Goal: Information Seeking & Learning: Find specific fact

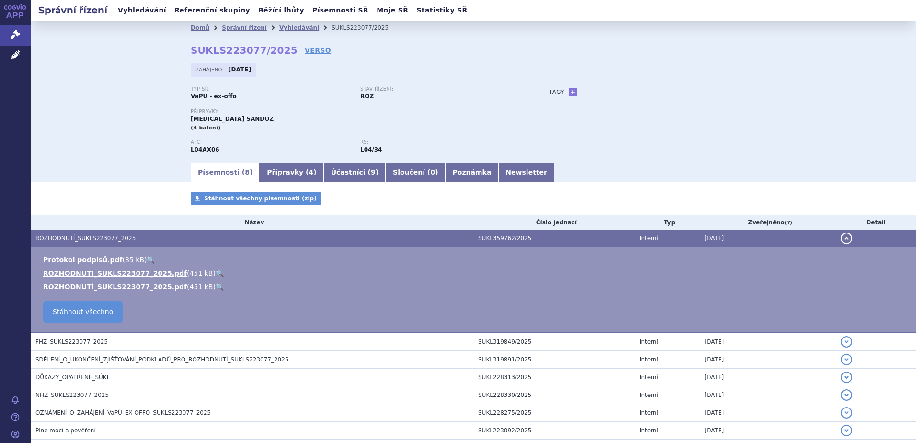
click at [109, 237] on span "ROZHODNUTÍ_SUKLS223077_2025" at bounding box center [85, 238] width 100 height 7
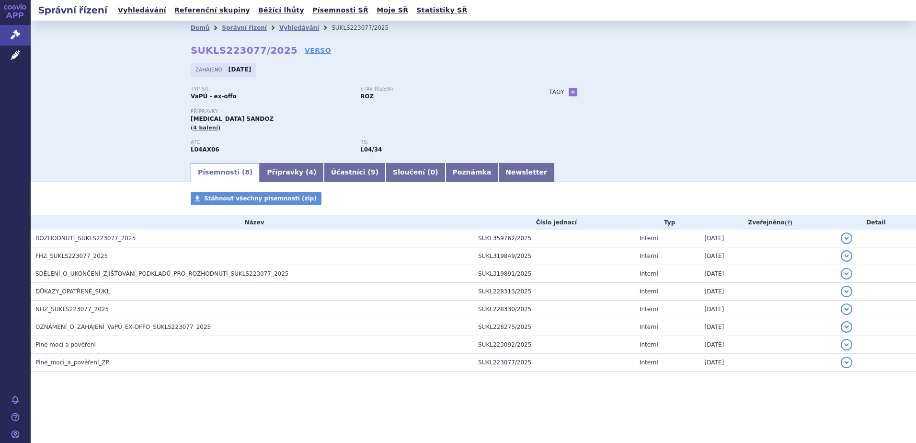
click at [551, 43] on div "Domů Správní řízení Vyhledávání SUKLS223077/2025 SUKLS223077/2025 VERSO Zahájen…" at bounding box center [474, 98] width 604 height 127
click at [286, 26] on link "Vyhledávání" at bounding box center [299, 27] width 40 height 7
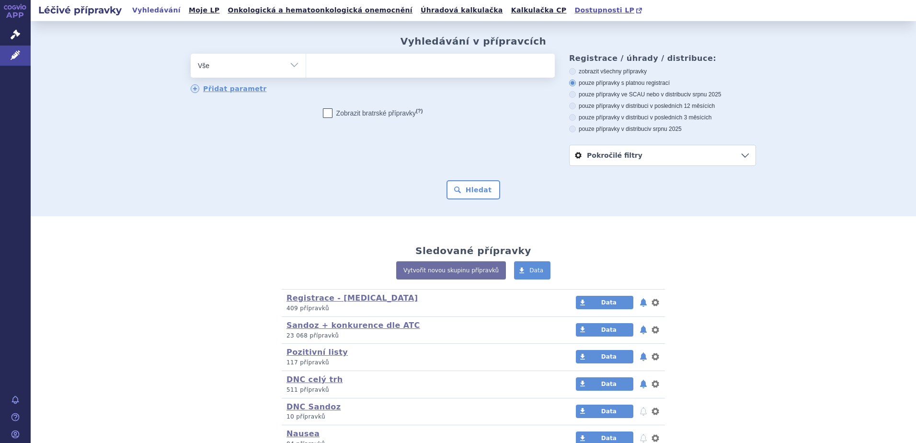
click at [575, 8] on span "Dostupnosti LP" at bounding box center [605, 10] width 60 height 8
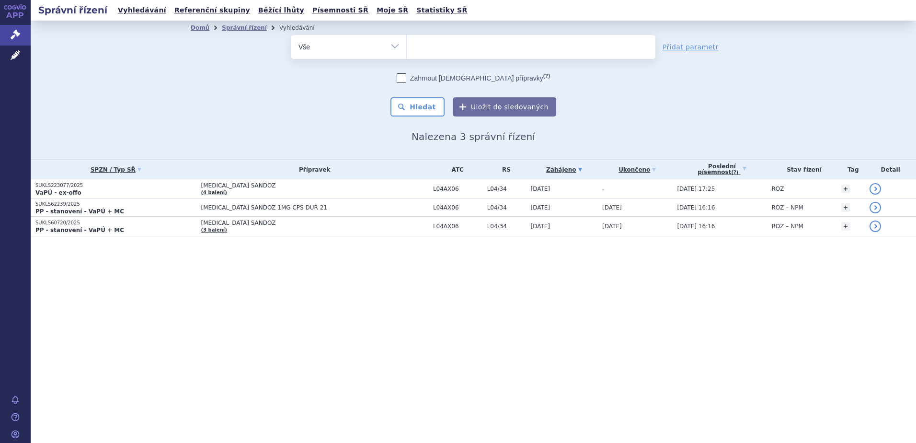
select select
type input "B01AF01"
select select "B01AF01"
click at [421, 101] on button "Hledat" at bounding box center [418, 106] width 54 height 19
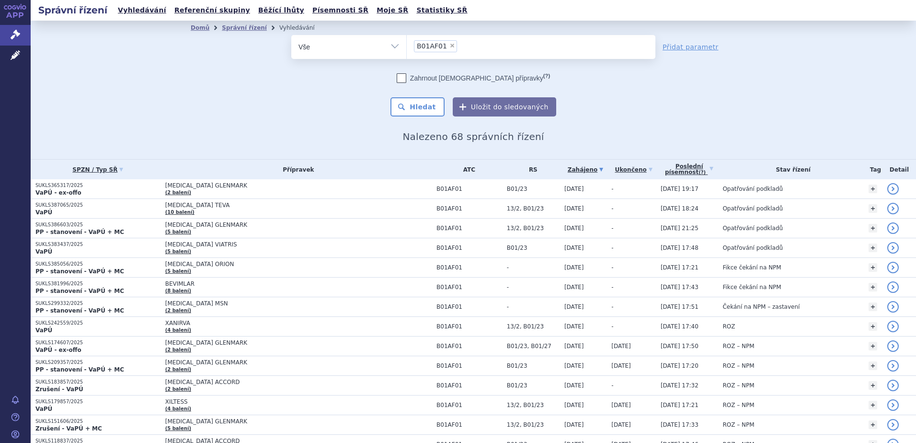
click at [237, 114] on div "odstranit Vše Spisová značka Typ SŘ" at bounding box center [473, 75] width 565 height 81
